Goal: Register for event/course

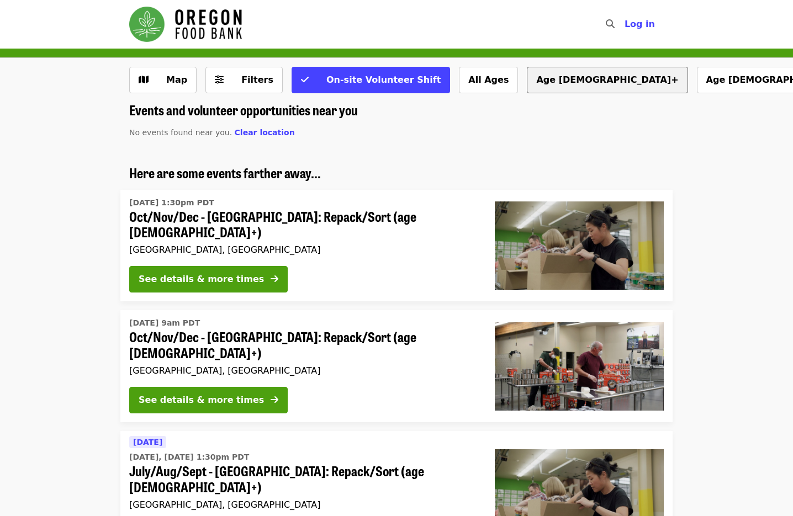
click at [527, 81] on button "Age [DEMOGRAPHIC_DATA]+" at bounding box center [607, 80] width 161 height 27
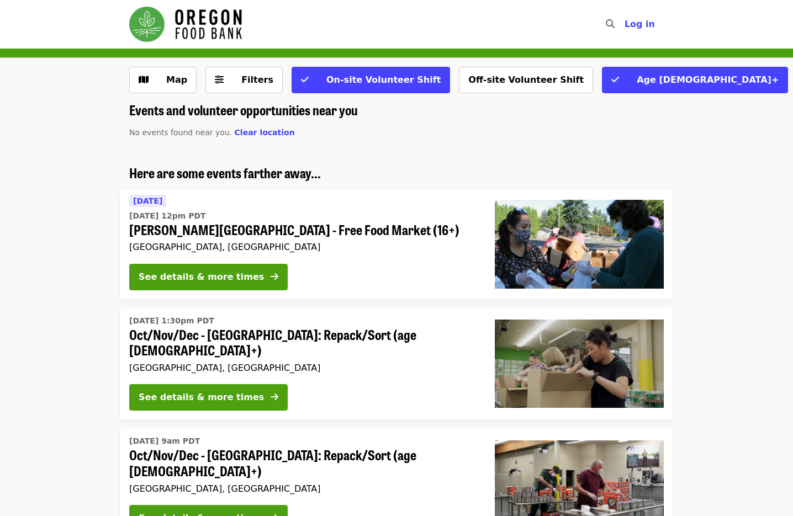
click at [717, 282] on li "Here are some events farther away... Tomorrow Fri, Sep 5 @ 12pm PDT Sitton Elem…" at bounding box center [396, 232] width 793 height 134
click at [171, 75] on span "Map" at bounding box center [176, 80] width 21 height 10
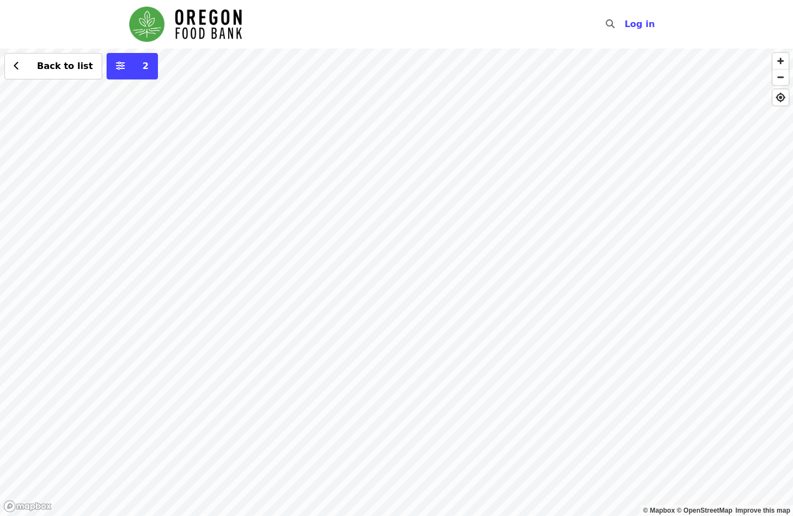
click at [500, 126] on div "Back to list 2" at bounding box center [396, 283] width 793 height 468
click at [377, 258] on div "Back to list 2" at bounding box center [396, 283] width 793 height 468
click at [377, 284] on span "See 4 actions at this location" at bounding box center [372, 280] width 145 height 10
